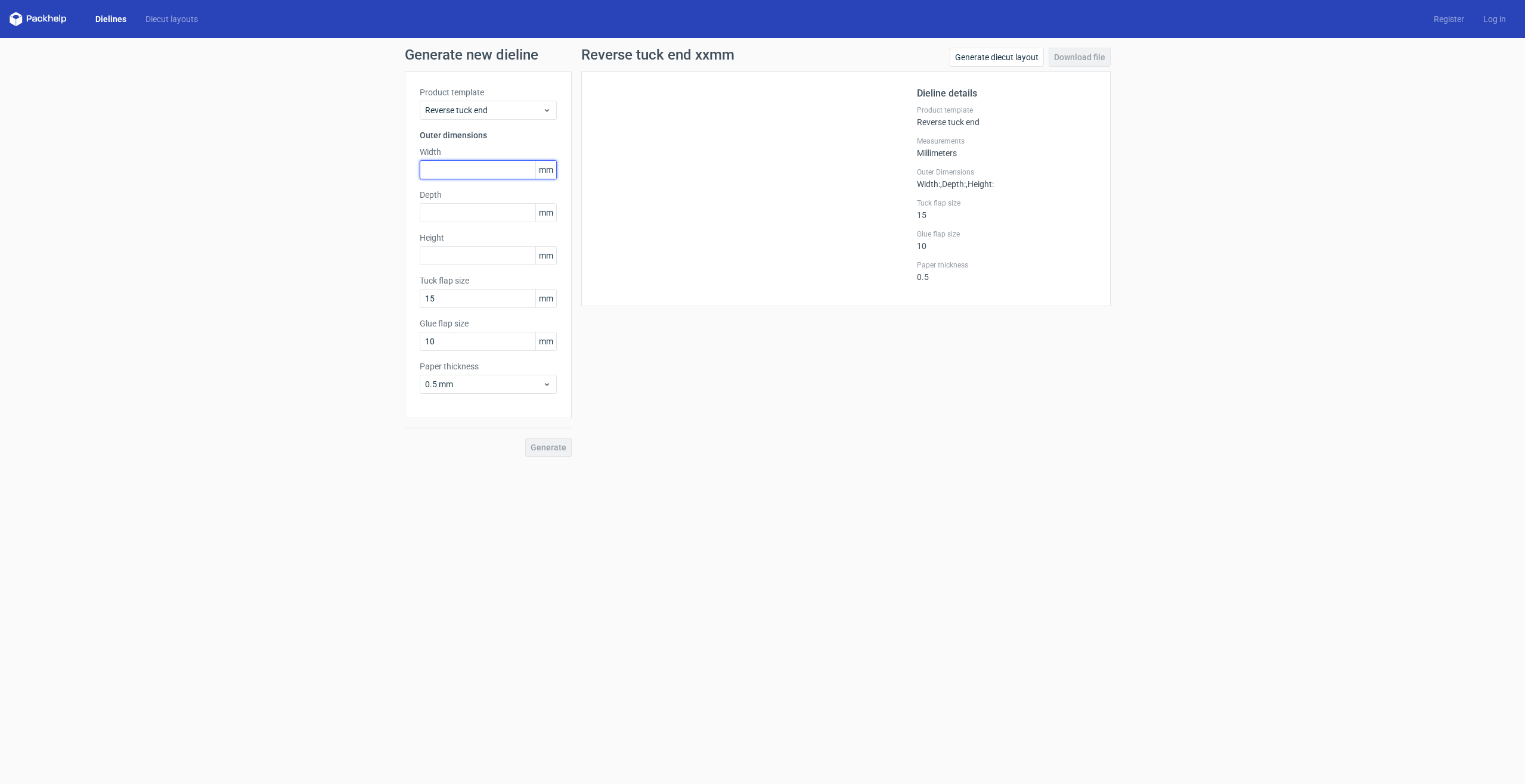
click at [456, 167] on input "text" at bounding box center [488, 169] width 137 height 19
type input "55"
drag, startPoint x: 432, startPoint y: 213, endPoint x: 394, endPoint y: 209, distance: 38.2
click at [405, 212] on div "Product template Reverse tuck end Outer dimensions Width 55 mm Depth 75 mm Heig…" at bounding box center [488, 245] width 167 height 347
type input "55"
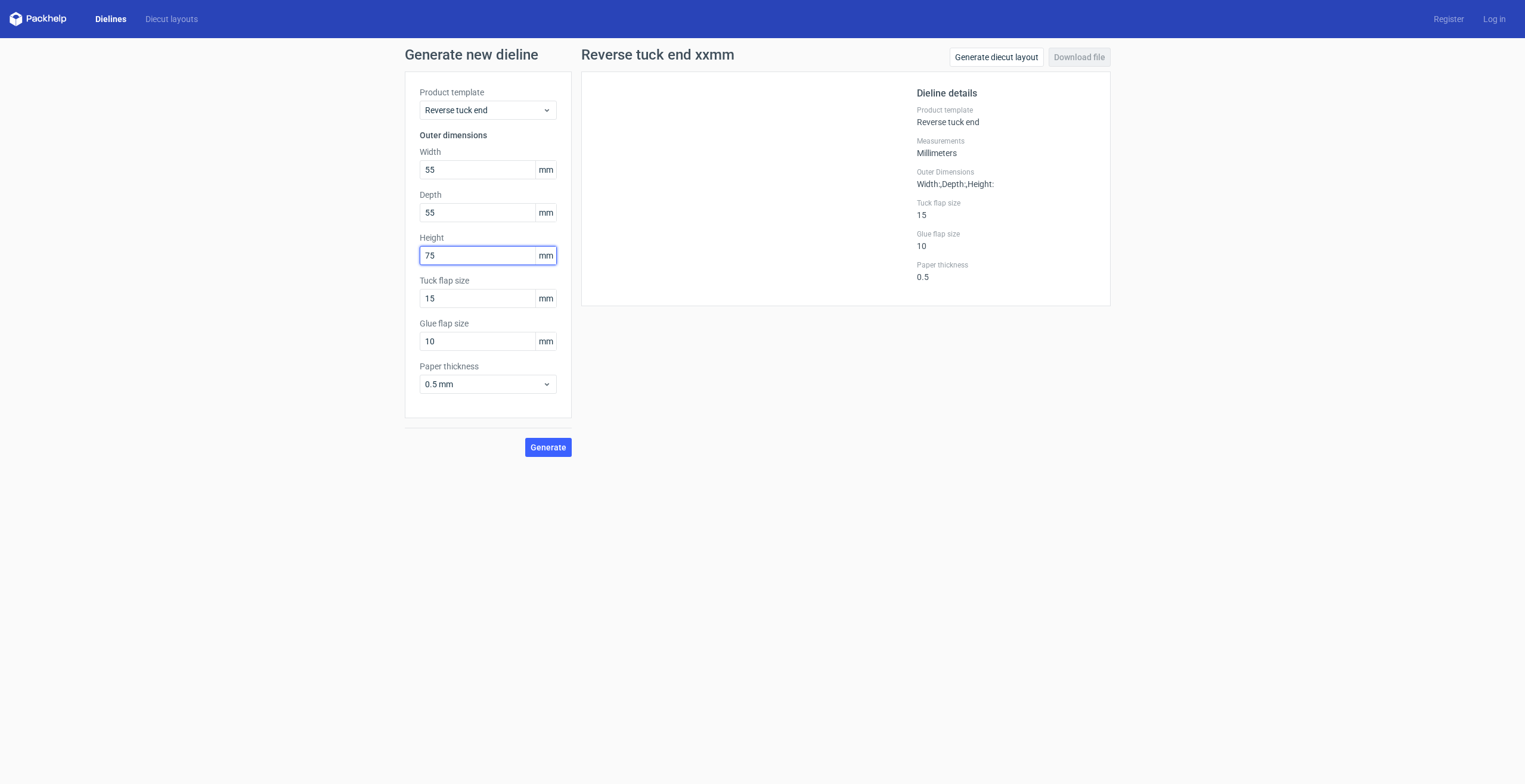
type input "75"
click at [540, 450] on span "Generate" at bounding box center [549, 447] width 36 height 8
click at [1070, 52] on link "Download file" at bounding box center [1079, 57] width 62 height 19
